Goal: Book appointment/travel/reservation

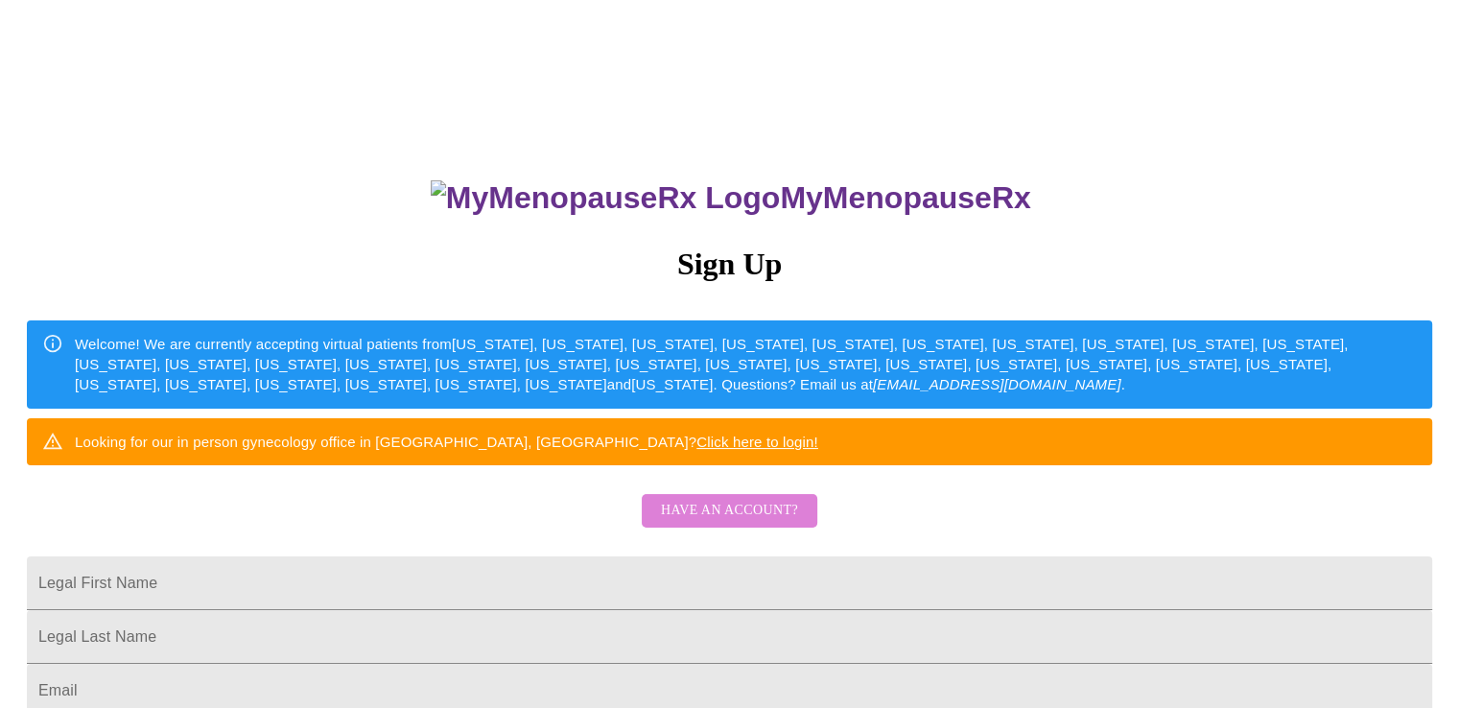
click at [767, 523] on span "Have an account?" at bounding box center [729, 511] width 137 height 24
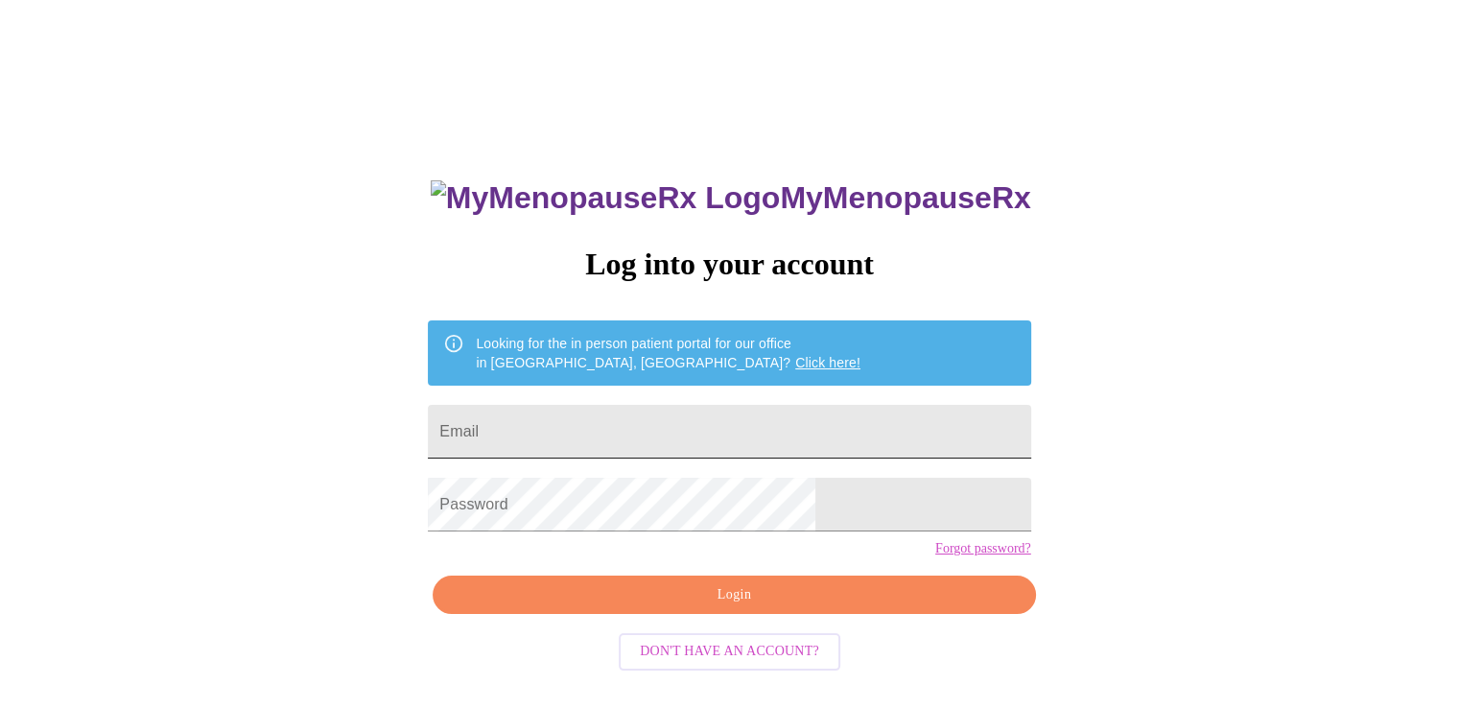
click at [590, 427] on input "Email" at bounding box center [729, 432] width 602 height 54
type input "S"
type input "[EMAIL_ADDRESS][DOMAIN_NAME]"
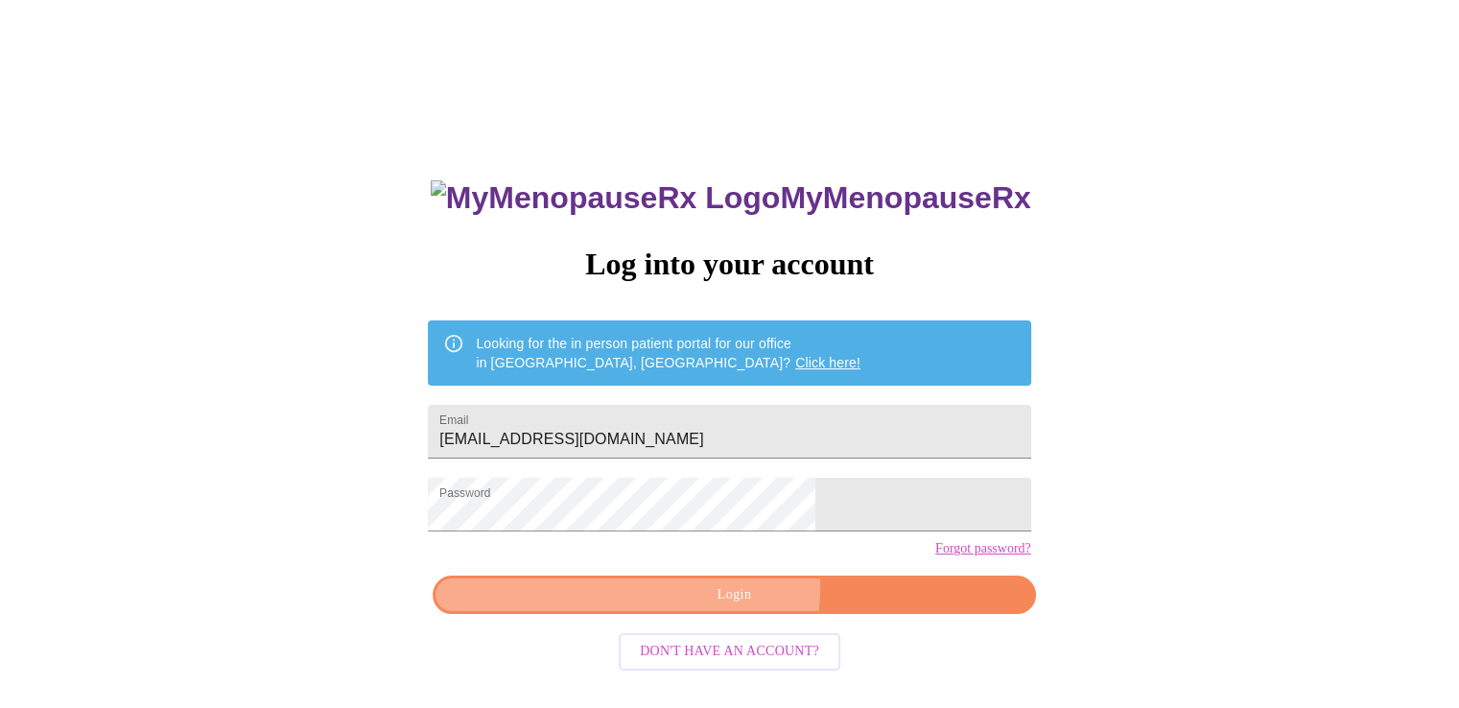
click at [720, 607] on span "Login" at bounding box center [734, 595] width 558 height 24
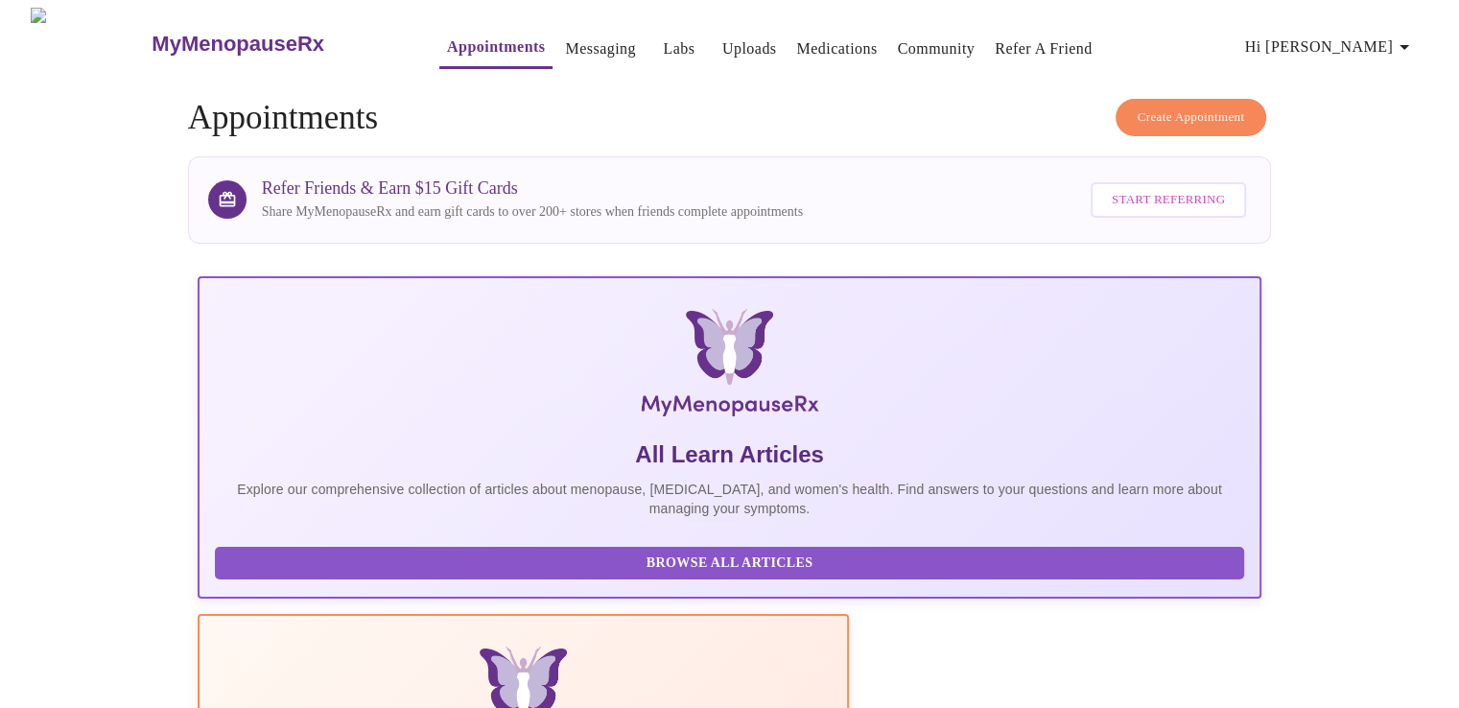
click at [1196, 106] on span "Create Appointment" at bounding box center [1191, 117] width 107 height 22
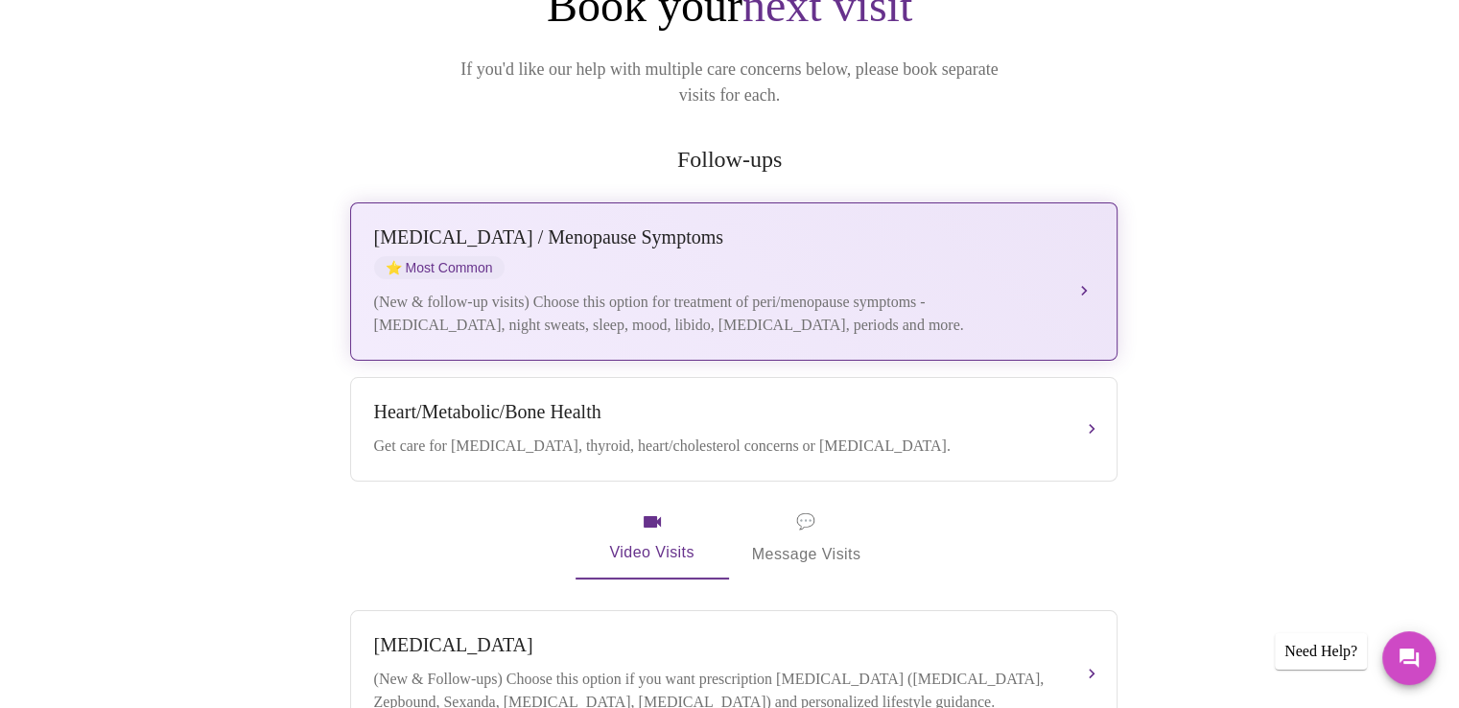
scroll to position [192, 0]
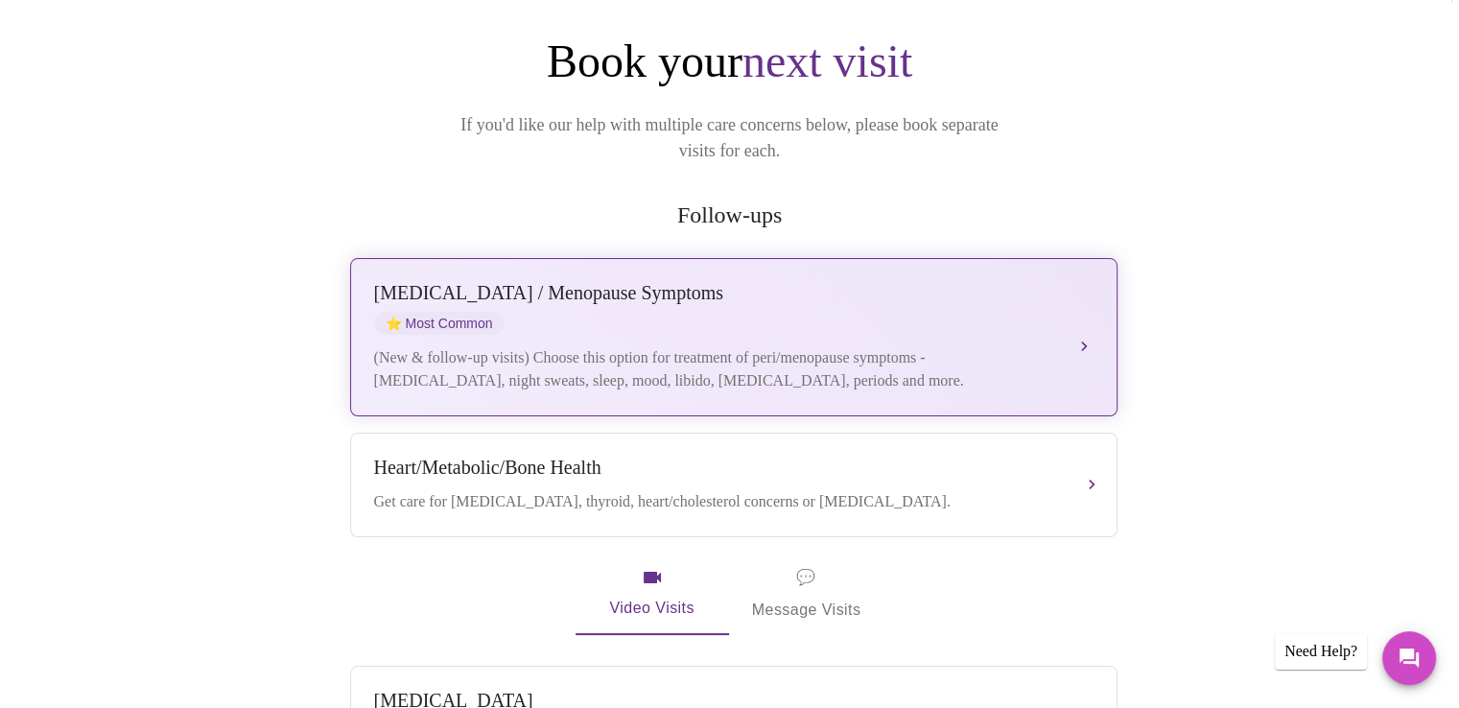
click at [566, 315] on div "[MEDICAL_DATA] / Menopause Symptoms ⭐ Most Common (New & follow-up visits) Choo…" at bounding box center [733, 337] width 719 height 110
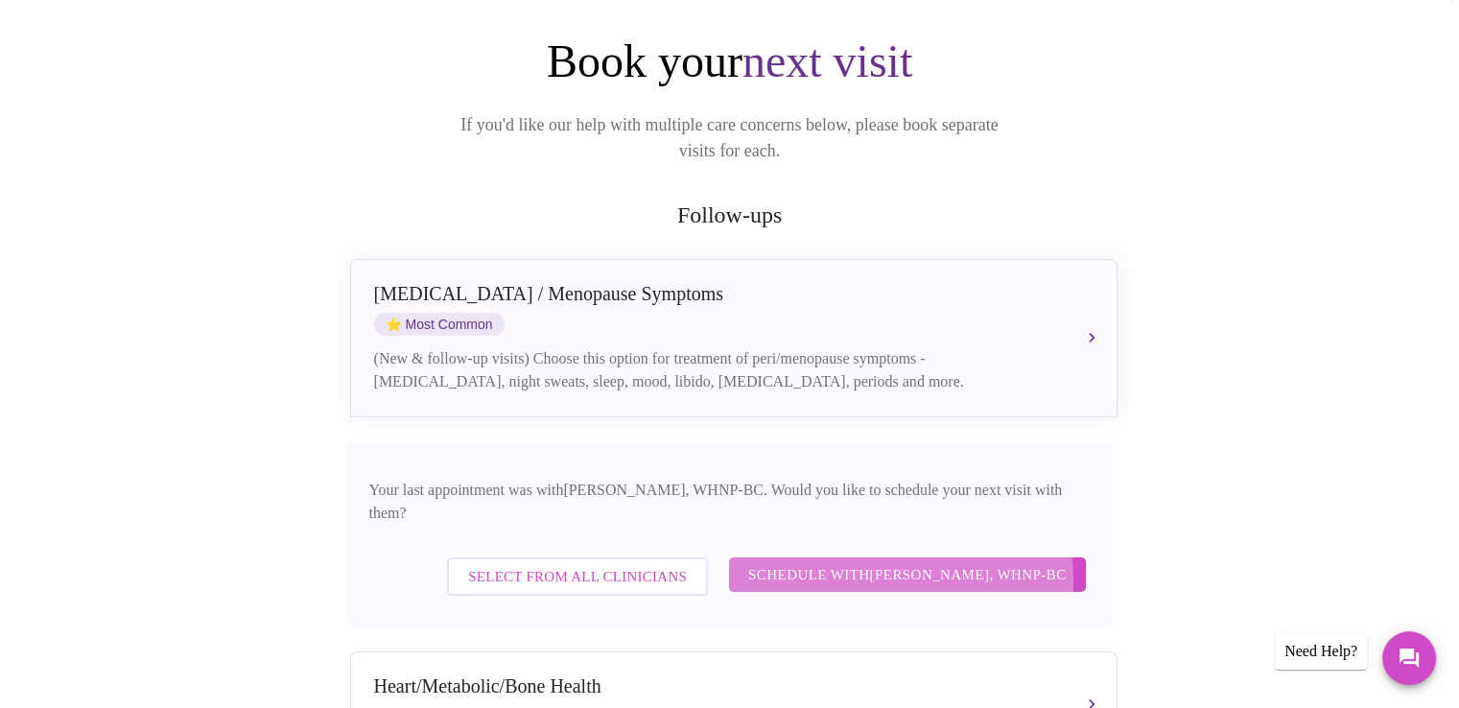
click at [896, 562] on span "Schedule with [PERSON_NAME], WHNP-BC" at bounding box center [907, 574] width 318 height 25
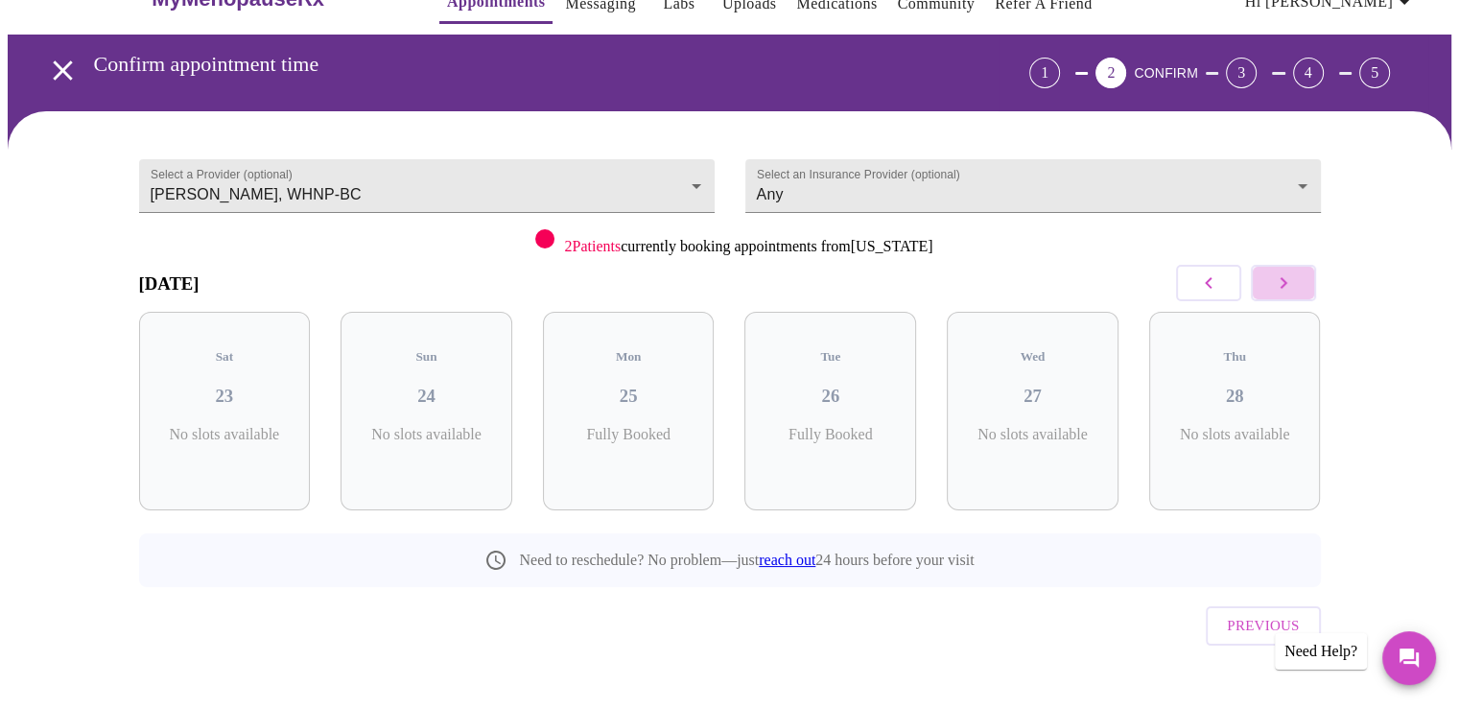
click at [1278, 272] on icon "button" at bounding box center [1283, 282] width 23 height 23
click at [1025, 262] on div "[DATE]" at bounding box center [730, 283] width 1182 height 57
click at [1281, 279] on icon "button" at bounding box center [1283, 282] width 23 height 23
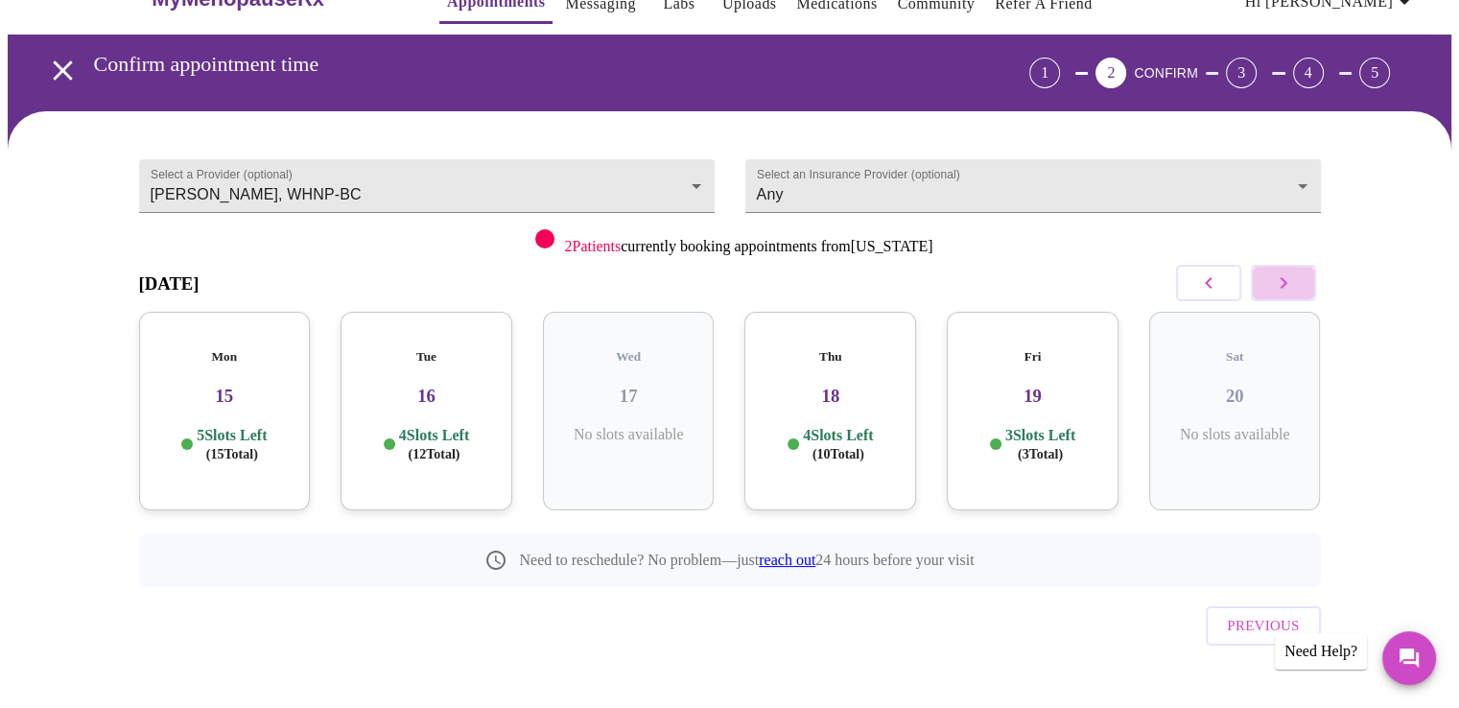
click at [1281, 279] on icon "button" at bounding box center [1283, 282] width 23 height 23
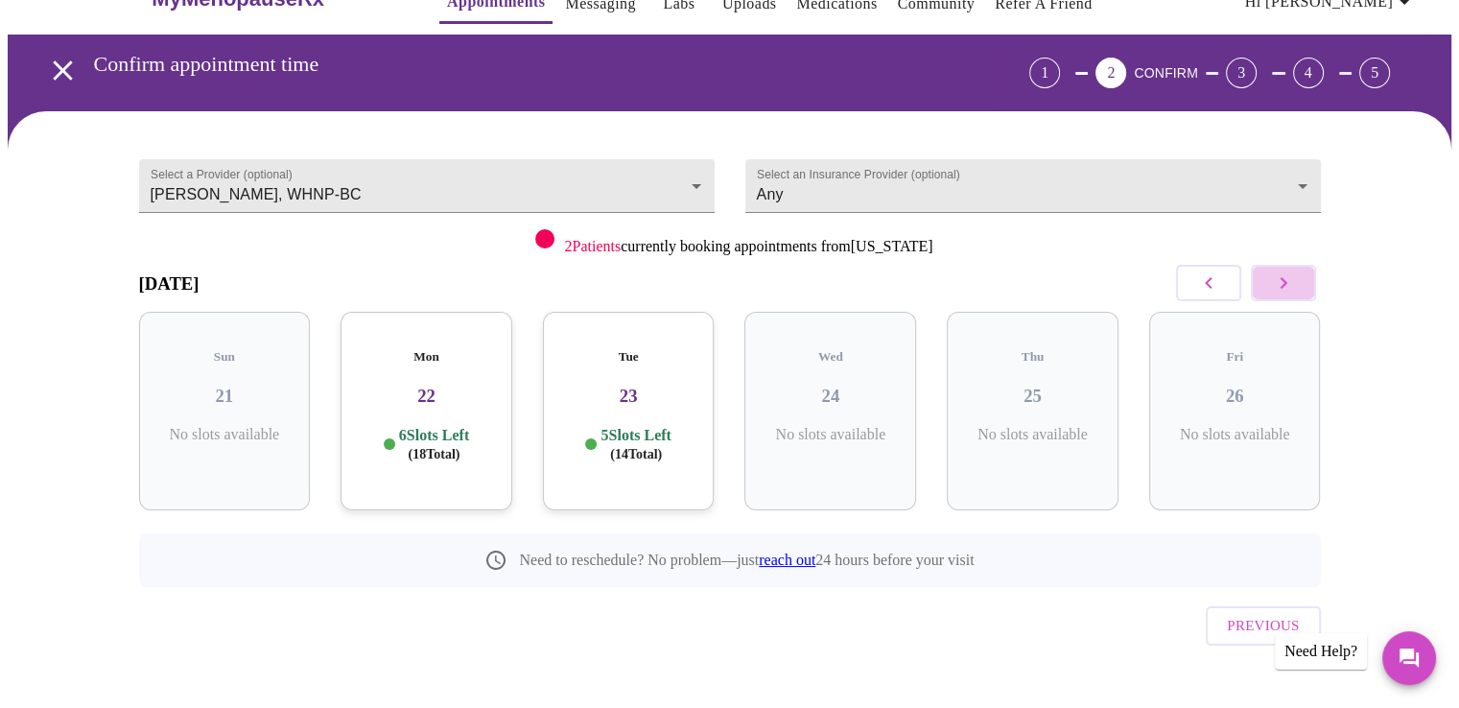
click at [1281, 279] on icon "button" at bounding box center [1283, 282] width 23 height 23
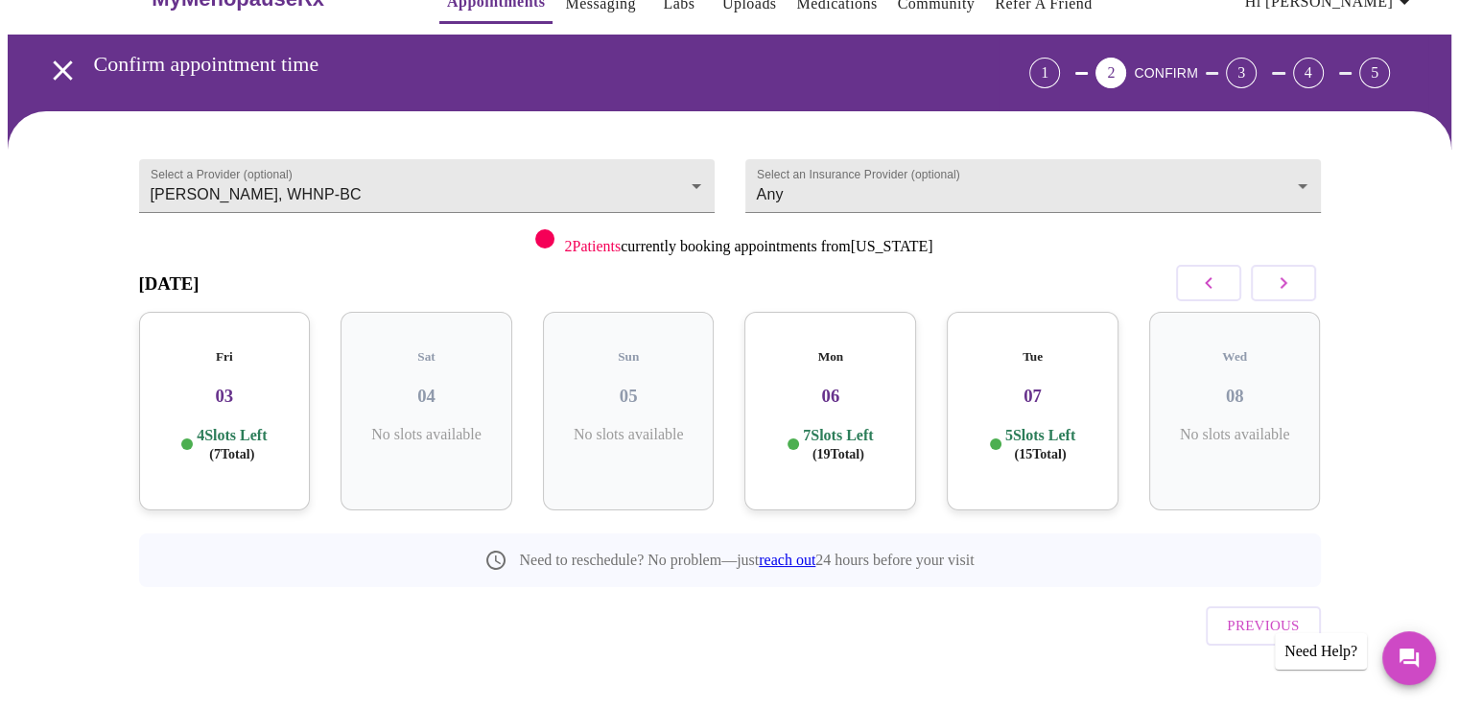
click at [1281, 279] on icon "button" at bounding box center [1283, 282] width 23 height 23
click at [1038, 386] on h3 "13" at bounding box center [1032, 396] width 141 height 21
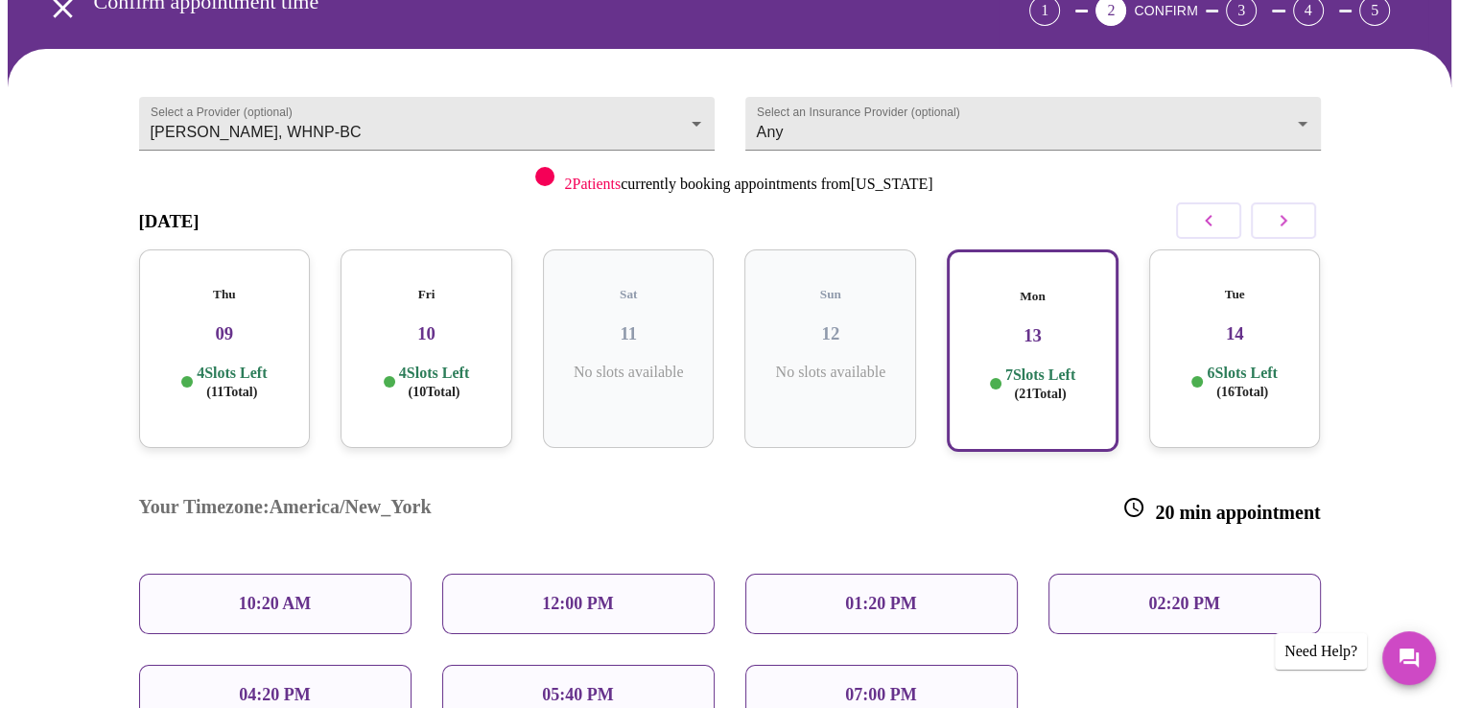
scroll to position [141, 0]
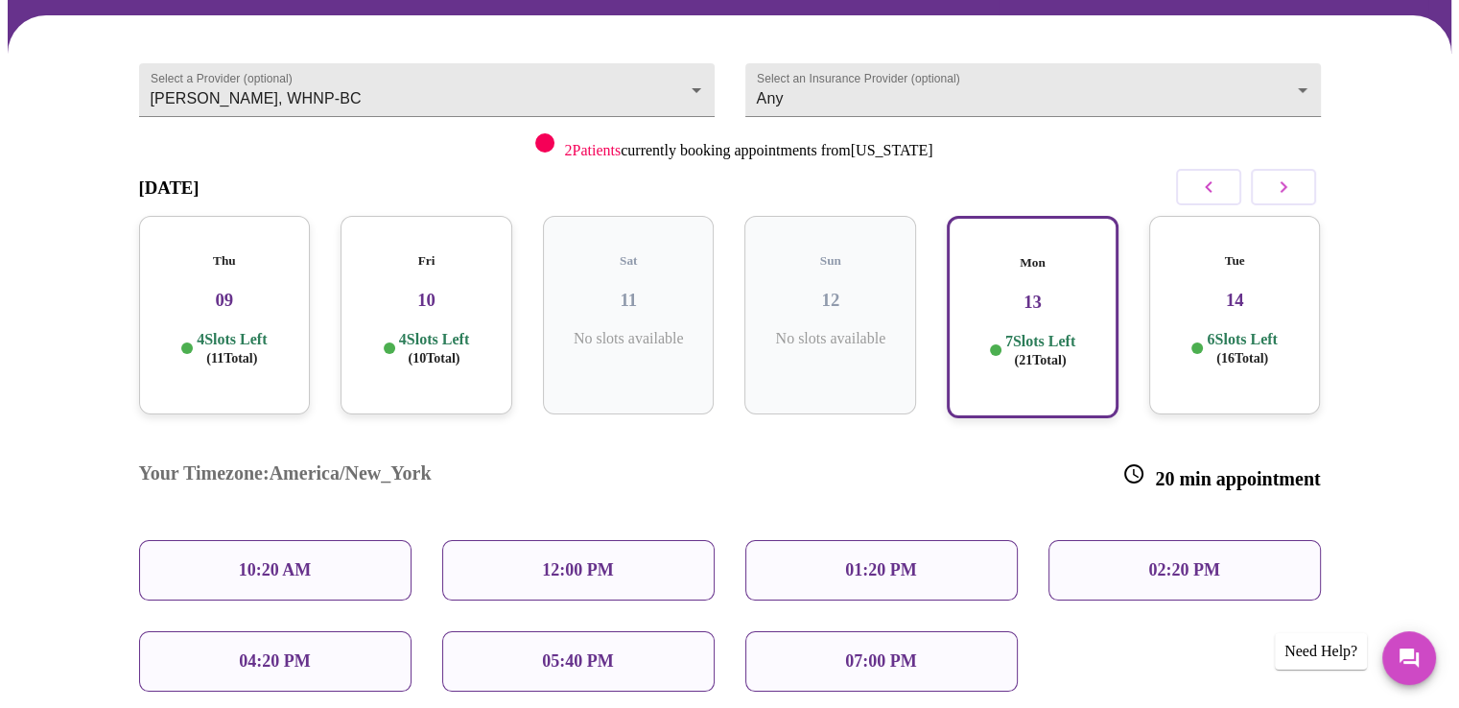
click at [284, 560] on p "10:20 AM" at bounding box center [275, 570] width 73 height 20
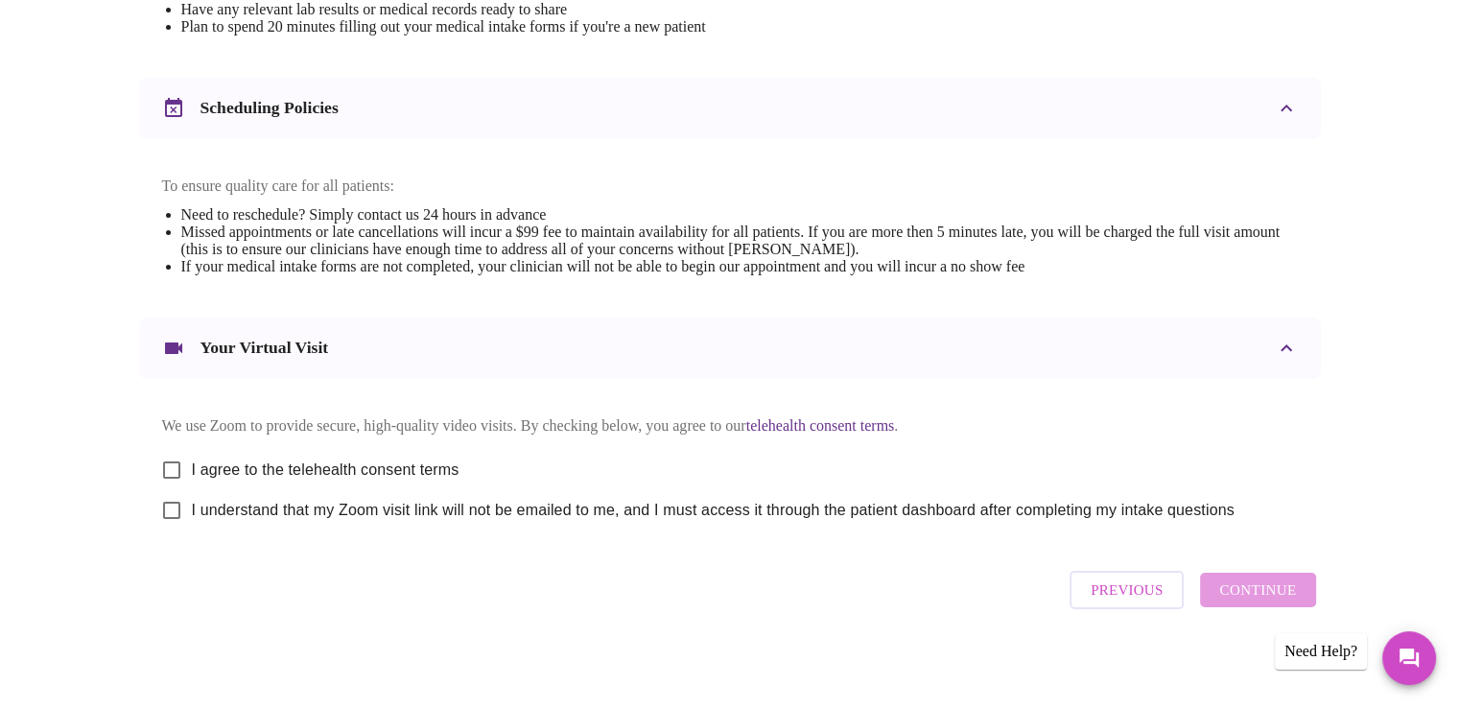
scroll to position [672, 0]
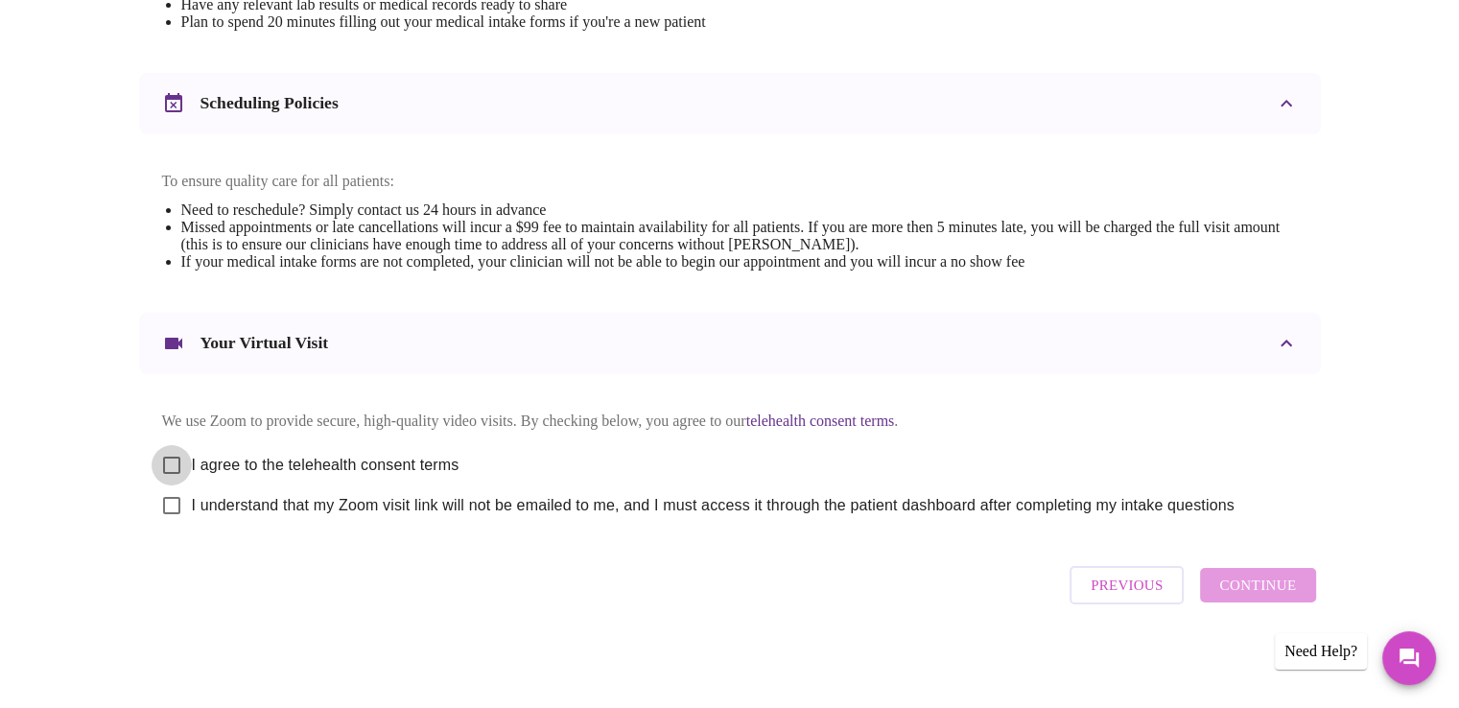
click at [169, 461] on input "I agree to the telehealth consent terms" at bounding box center [172, 465] width 40 height 40
checkbox input "true"
click at [177, 500] on input "I understand that my Zoom visit link will not be emailed to me, and I must acce…" at bounding box center [172, 505] width 40 height 40
checkbox input "true"
click at [1236, 598] on span "Continue" at bounding box center [1257, 585] width 77 height 25
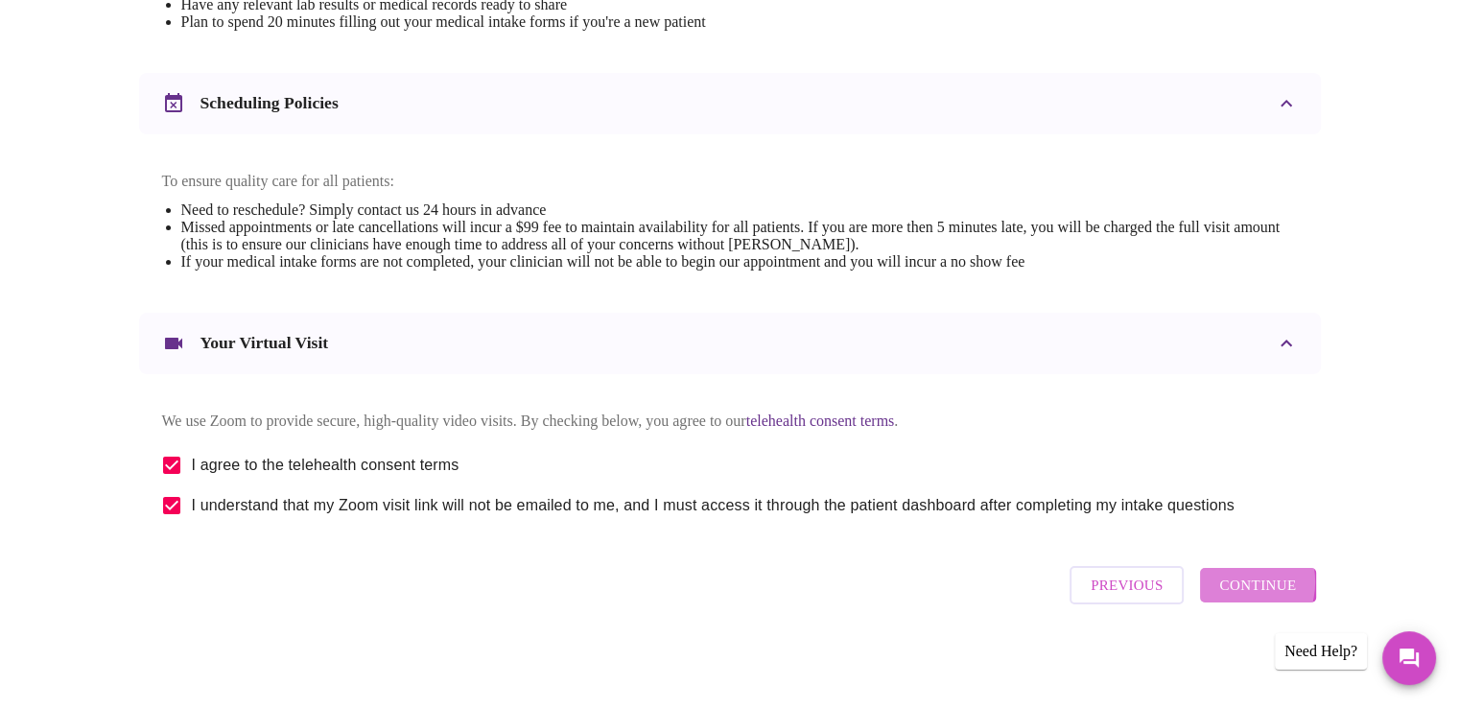
scroll to position [107, 0]
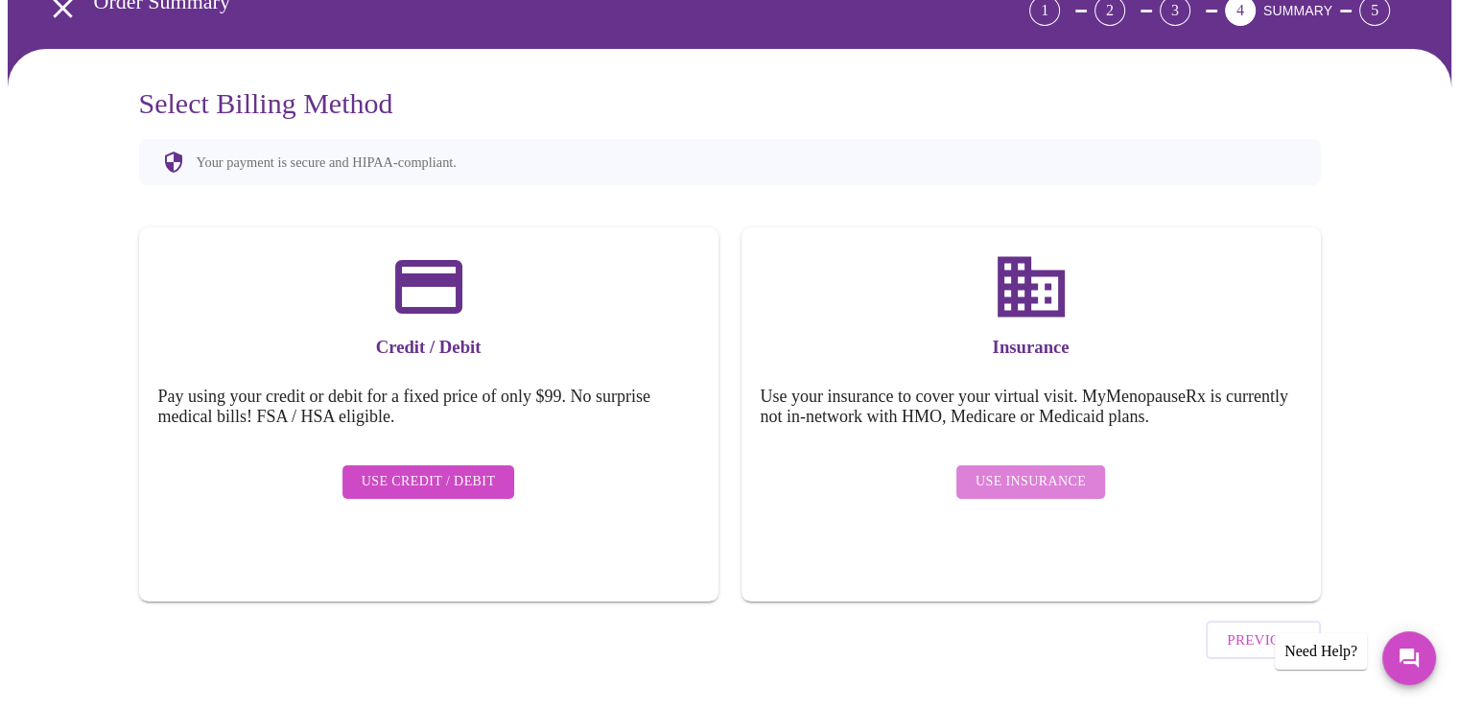
click at [1057, 470] on span "Use Insurance" at bounding box center [1031, 482] width 110 height 24
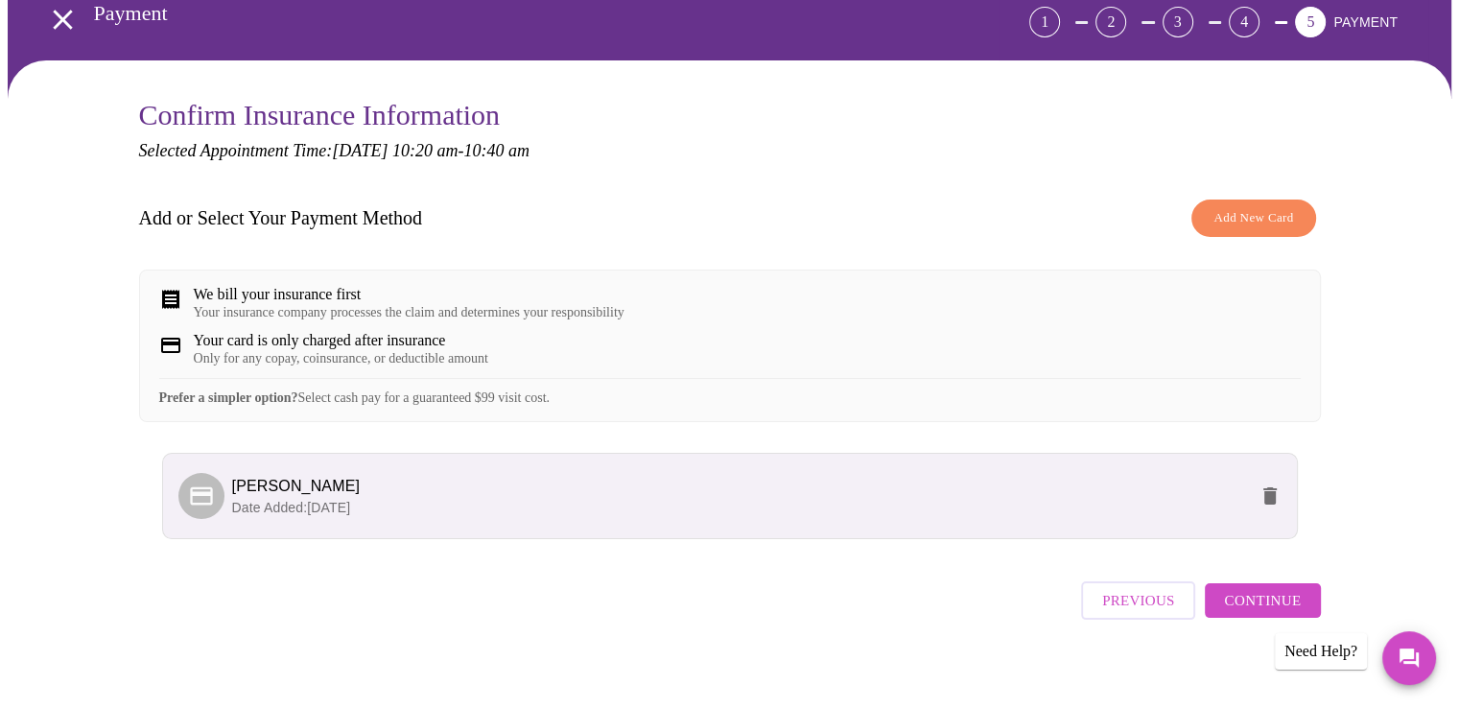
scroll to position [125, 0]
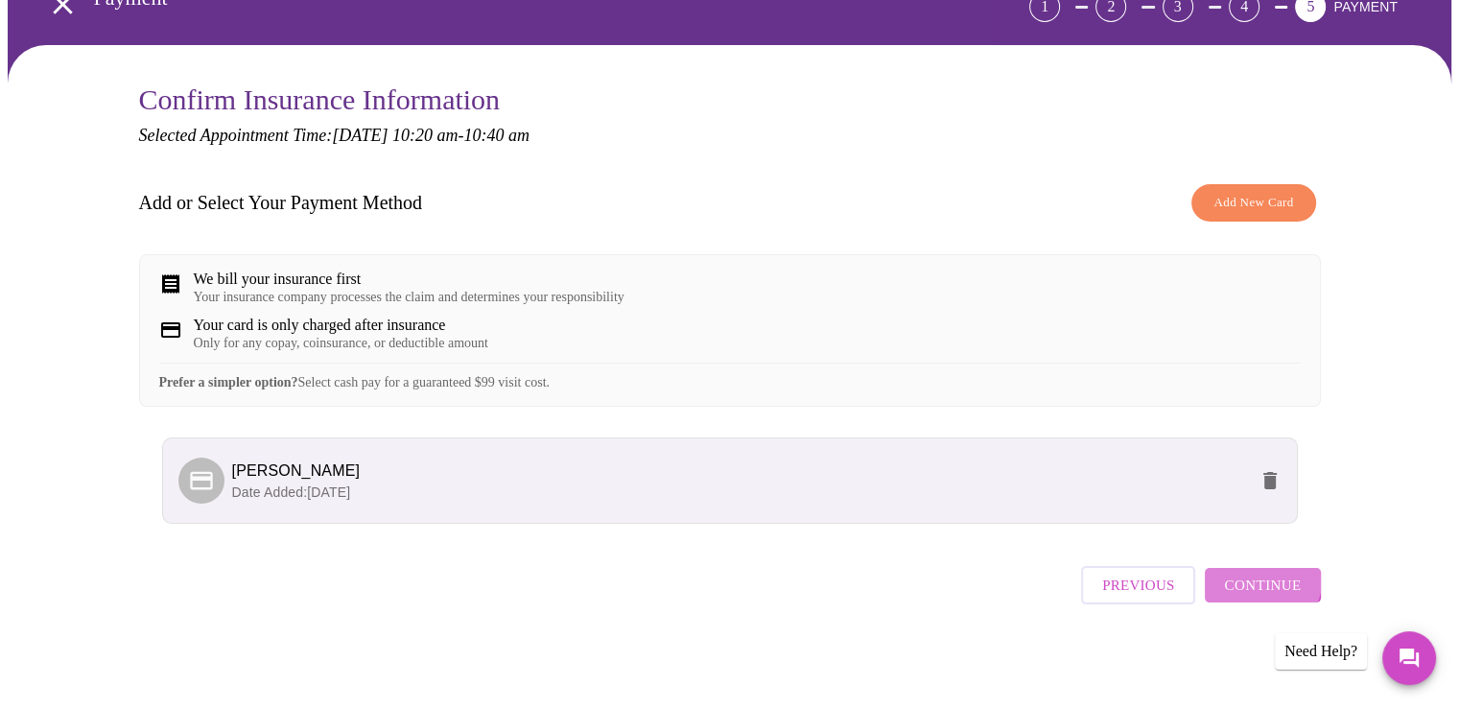
click at [1261, 588] on span "Continue" at bounding box center [1262, 585] width 77 height 25
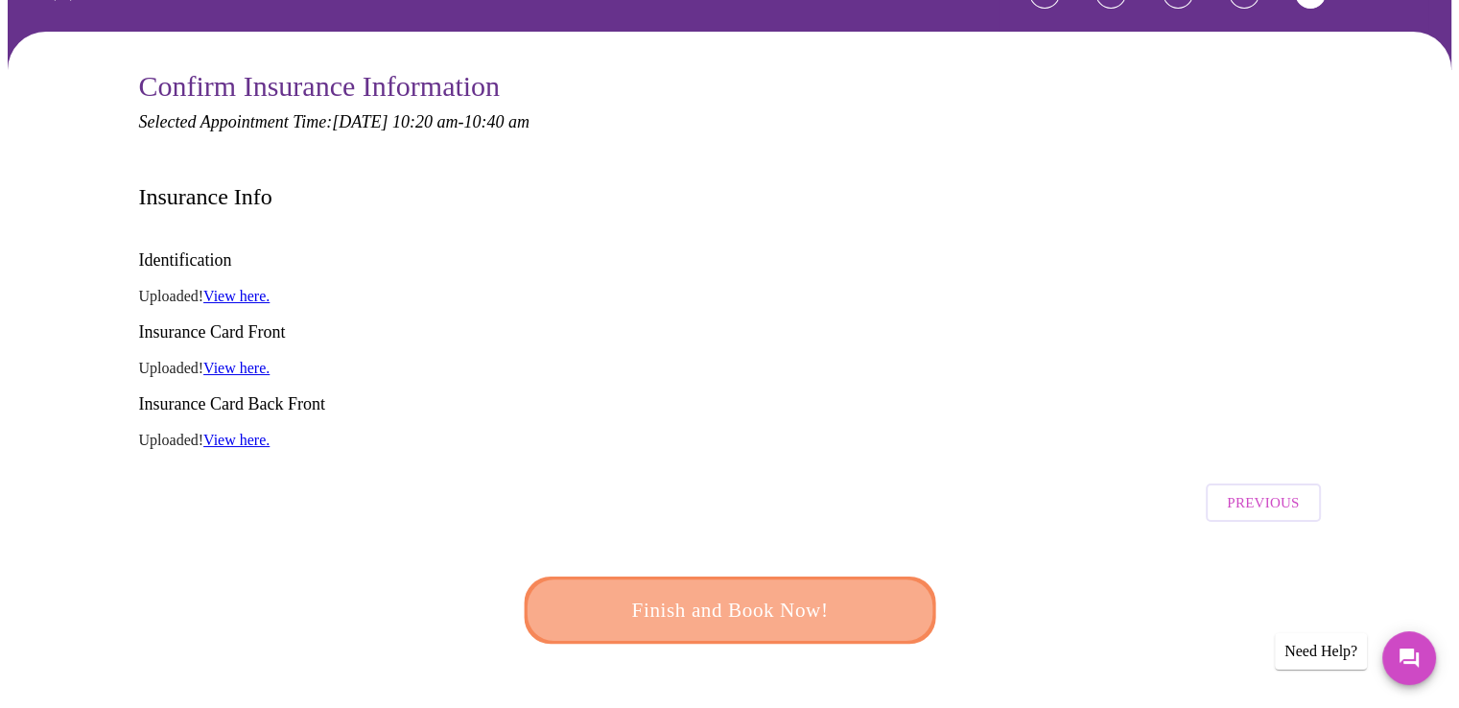
click at [743, 593] on span "Finish and Book Now!" at bounding box center [730, 610] width 355 height 35
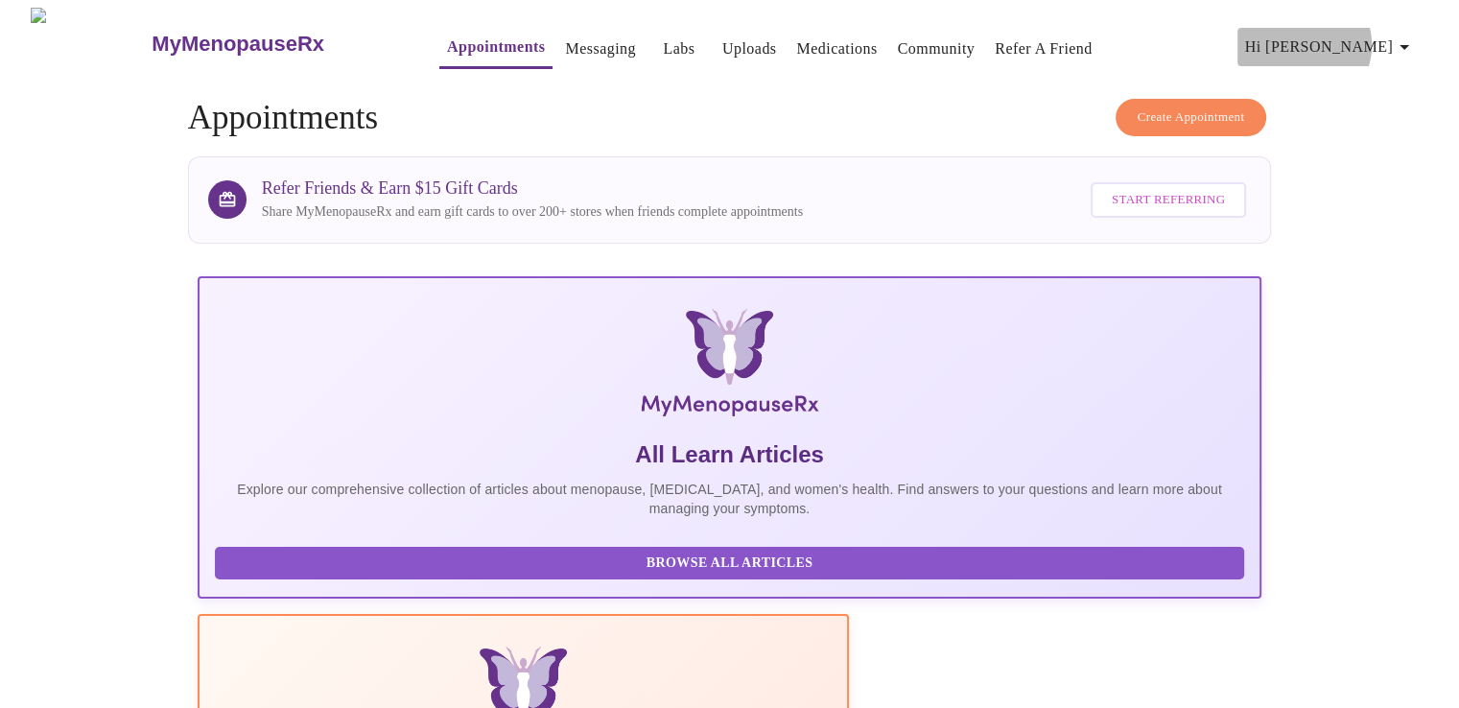
click at [1388, 37] on span "Hi [PERSON_NAME]" at bounding box center [1330, 47] width 171 height 27
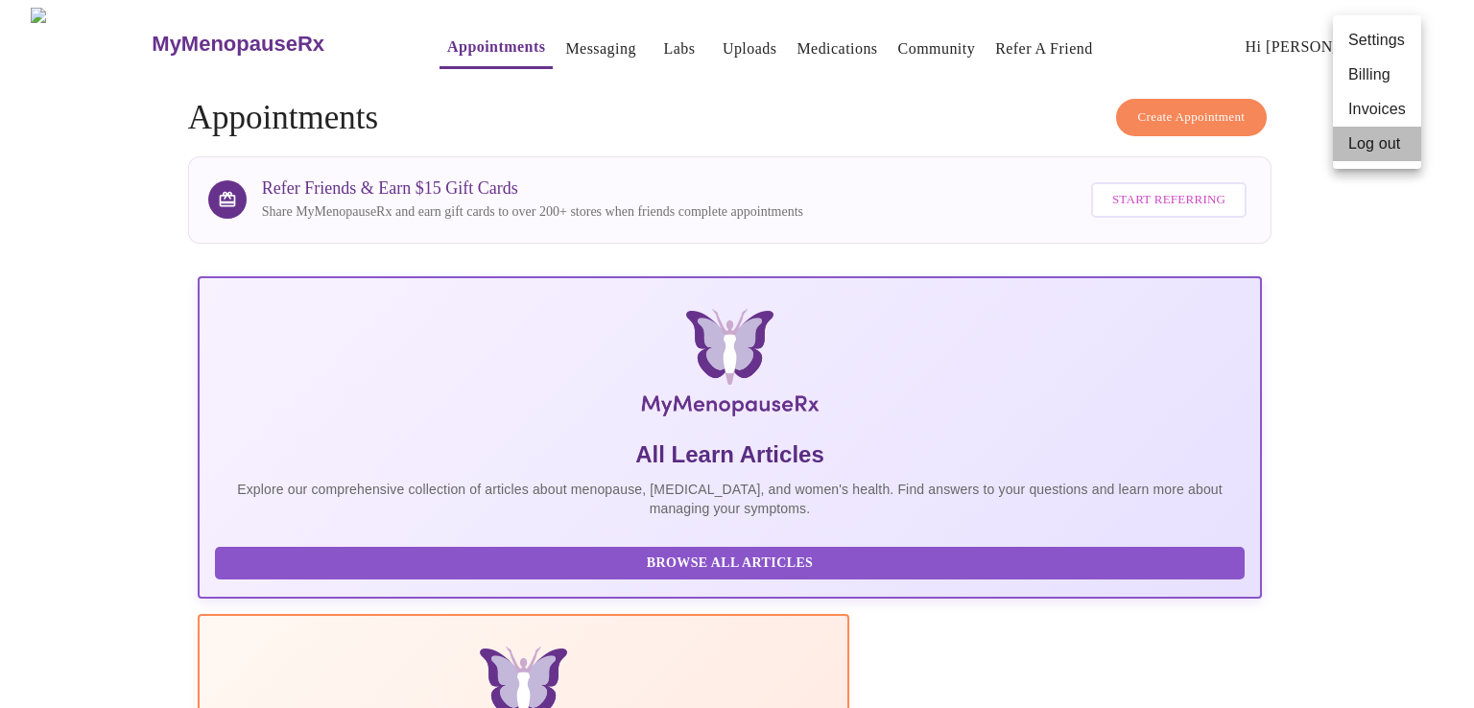
click at [1355, 146] on li "Log out" at bounding box center [1376, 144] width 88 height 35
